Goal: Task Accomplishment & Management: Manage account settings

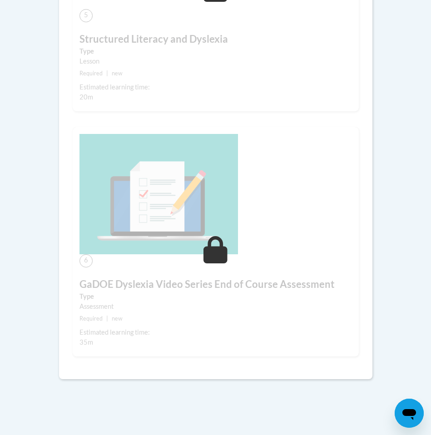
scroll to position [1482, 0]
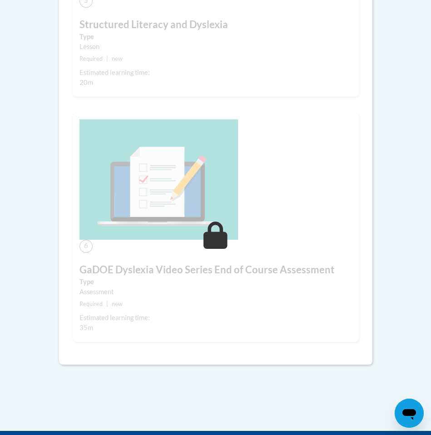
drag, startPoint x: 412, startPoint y: 317, endPoint x: 412, endPoint y: 308, distance: 9.1
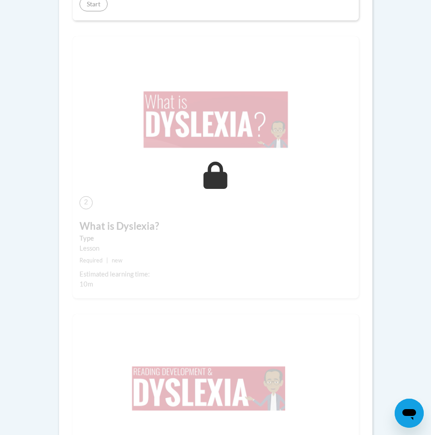
scroll to position [457, 0]
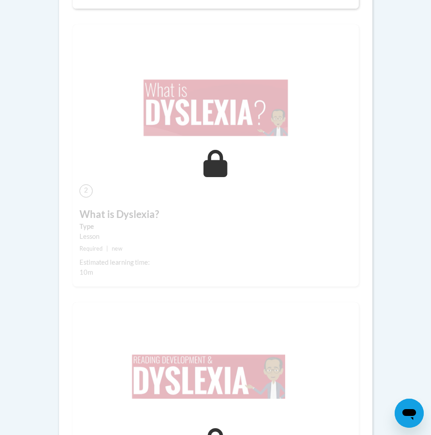
click at [209, 167] on icon at bounding box center [216, 163] width 24 height 27
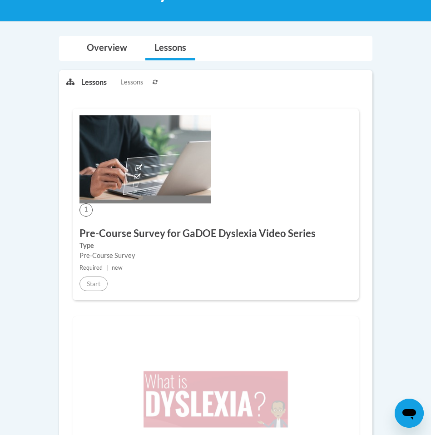
scroll to position [151, 0]
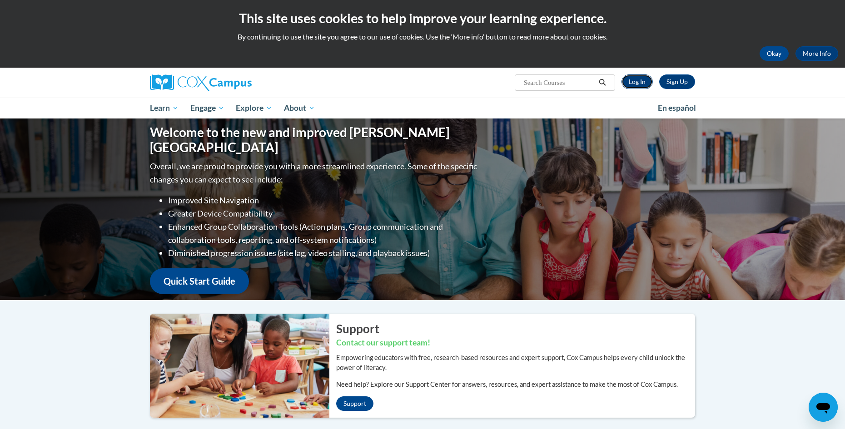
click at [635, 79] on link "Log In" at bounding box center [636, 82] width 31 height 15
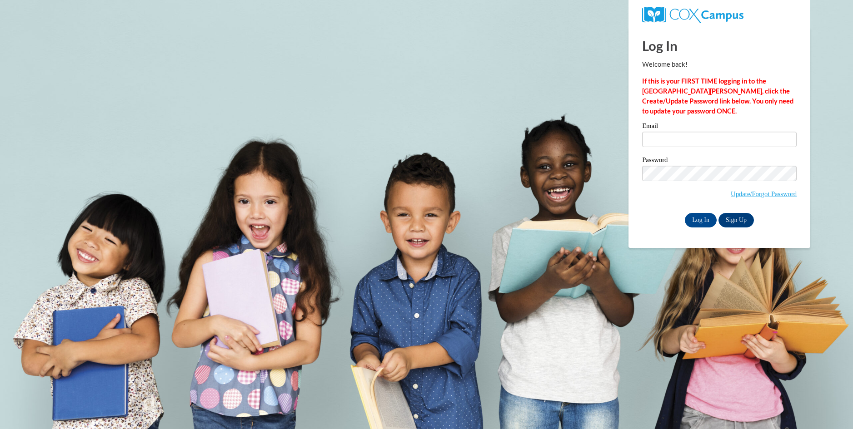
click at [695, 216] on input "Log In" at bounding box center [701, 220] width 32 height 15
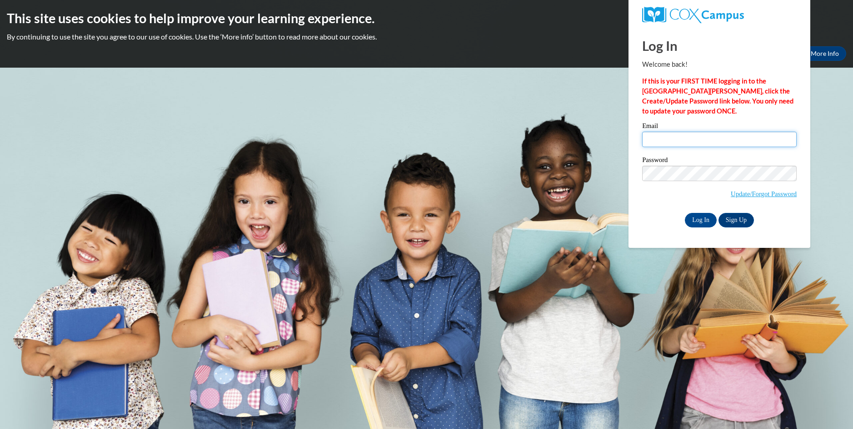
type input "gmorris@newhope-baptist.org"
click at [700, 219] on input "Log In" at bounding box center [701, 220] width 32 height 15
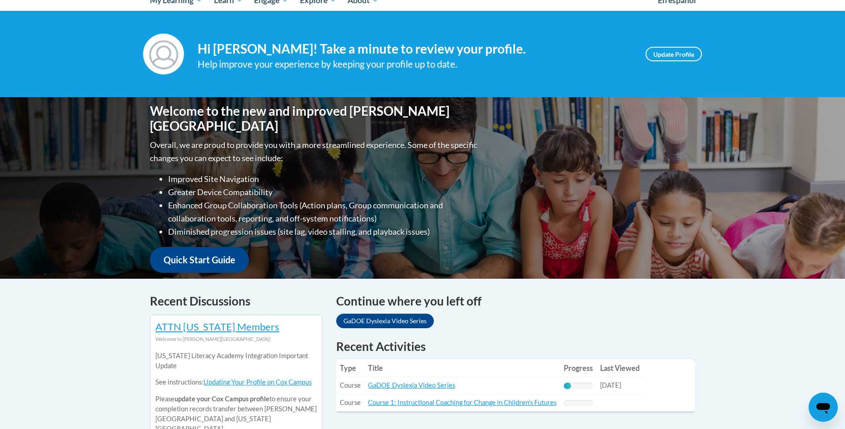
scroll to position [154, 0]
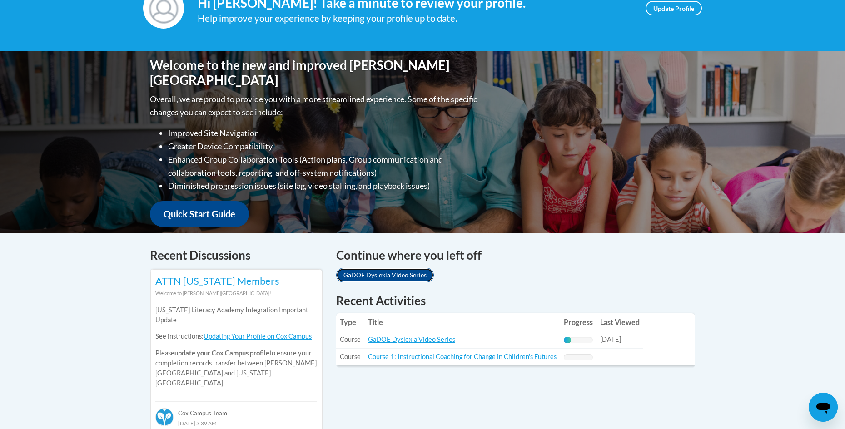
click at [385, 269] on link "GaDOE Dyslexia Video Series" at bounding box center [385, 275] width 98 height 15
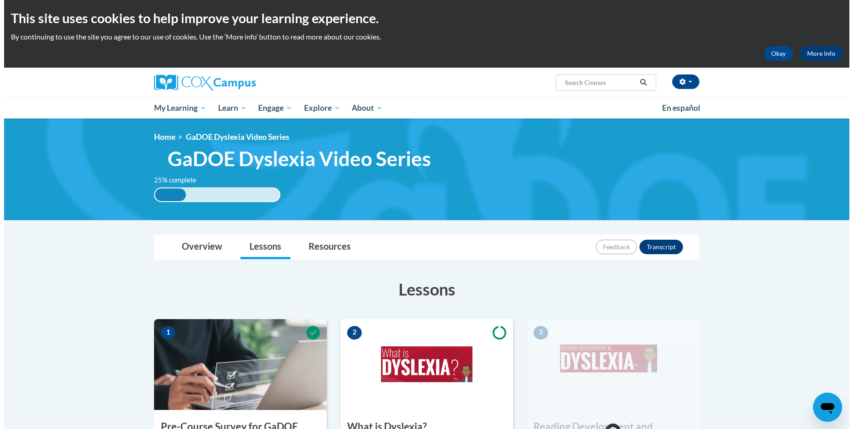
scroll to position [376, 0]
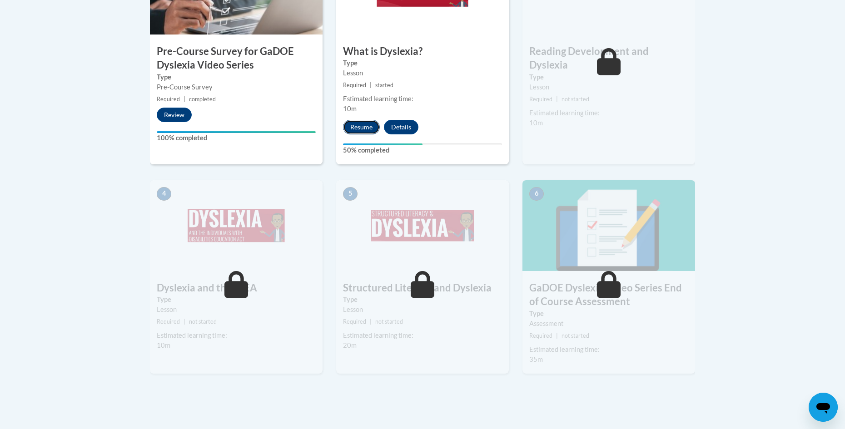
click at [359, 123] on button "Resume" at bounding box center [361, 127] width 37 height 15
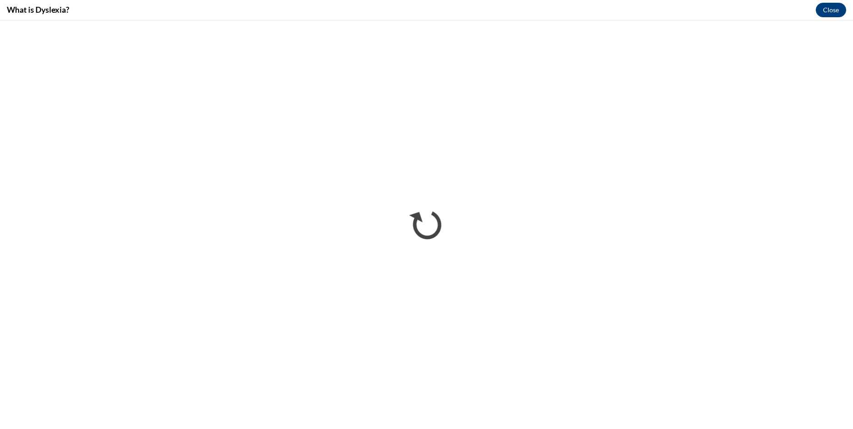
scroll to position [0, 0]
